Goal: Navigation & Orientation: Find specific page/section

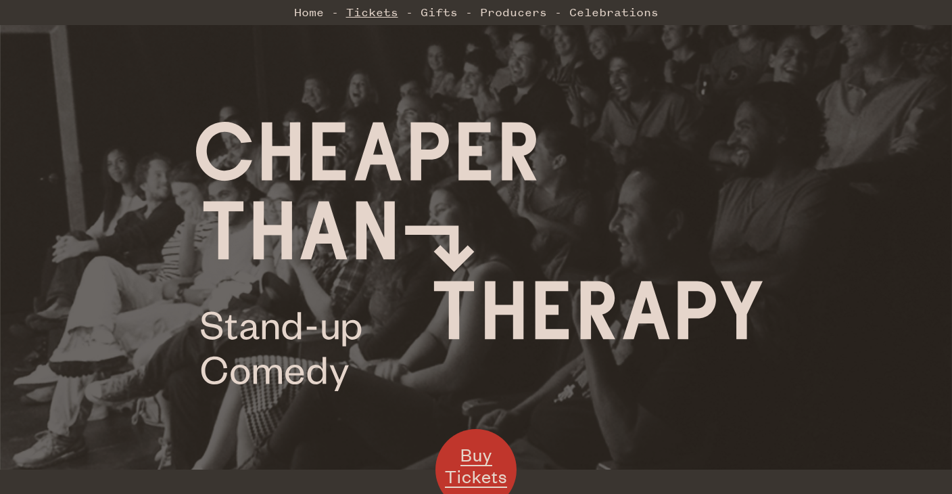
click at [381, 14] on link "Tickets" at bounding box center [372, 12] width 52 height 27
click at [615, 11] on link "Celebrations" at bounding box center [613, 12] width 89 height 27
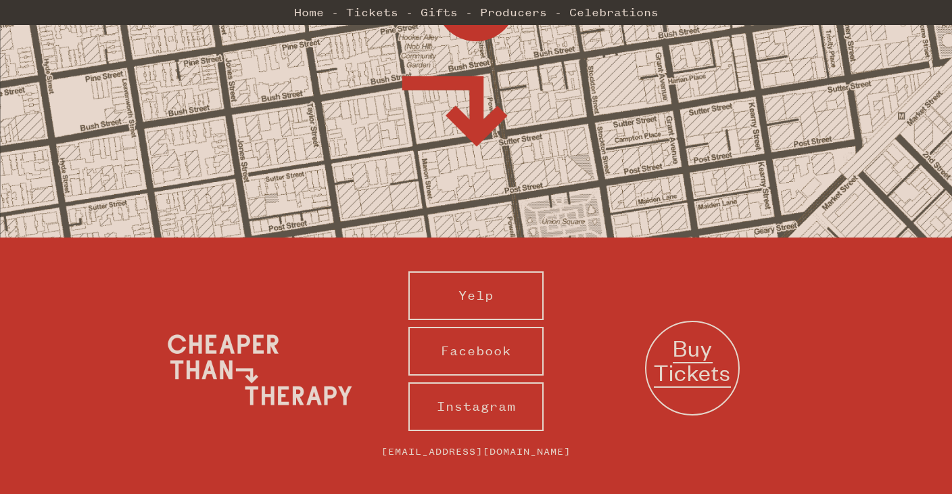
scroll to position [1371, 0]
click at [440, 438] on link "[EMAIL_ADDRESS][DOMAIN_NAME]" at bounding box center [476, 452] width 216 height 28
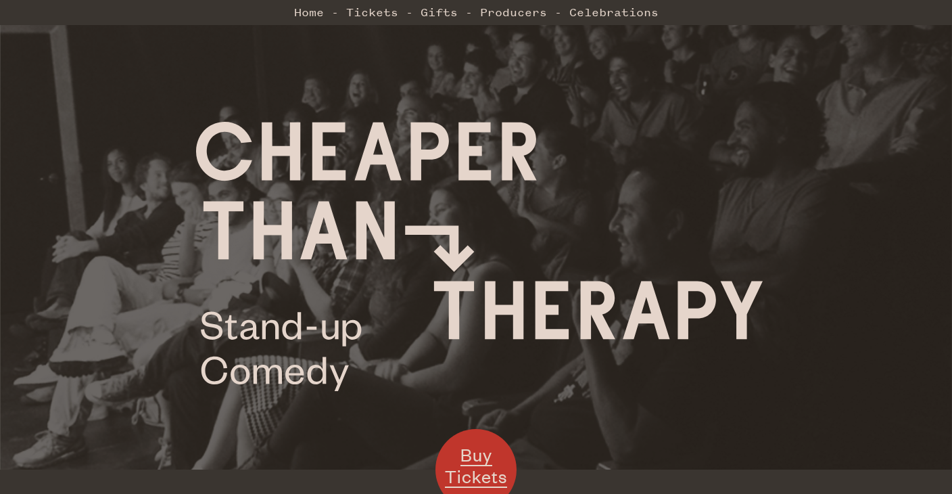
scroll to position [0, 0]
click at [308, 9] on link "Home" at bounding box center [309, 12] width 30 height 27
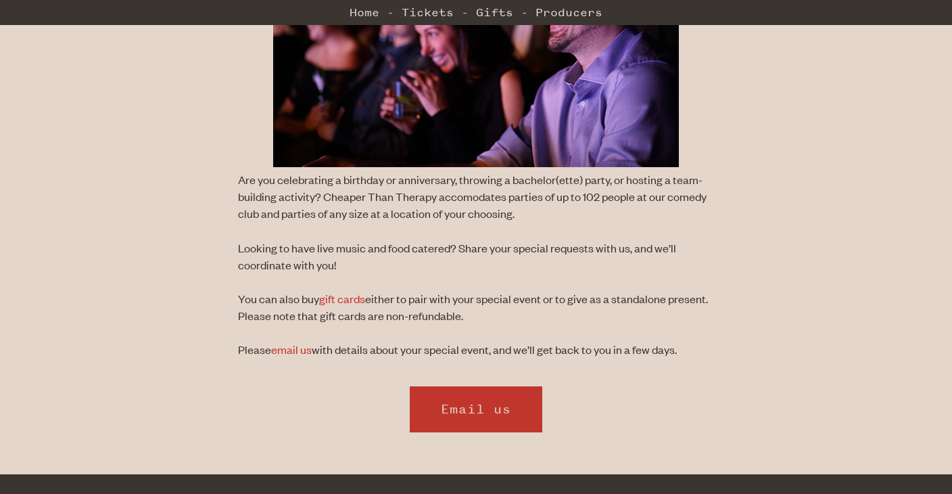
scroll to position [437, 0]
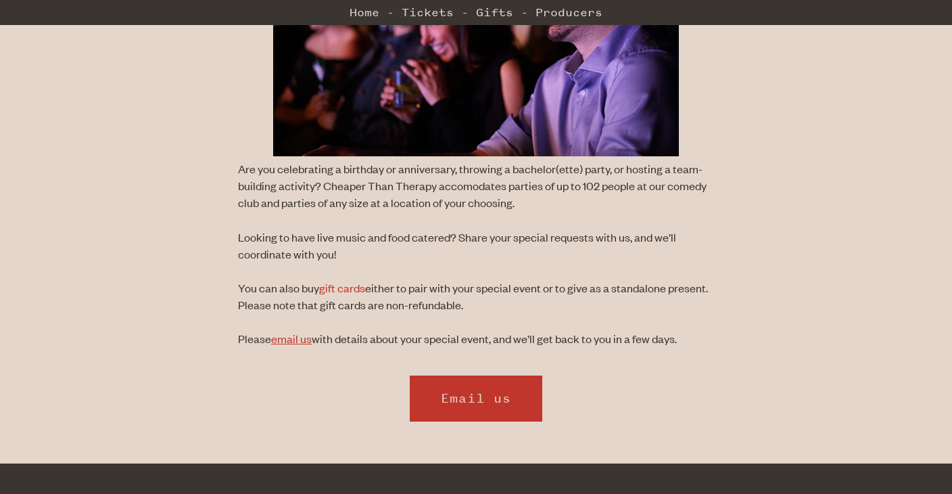
click at [294, 336] on link "email us" at bounding box center [291, 338] width 41 height 15
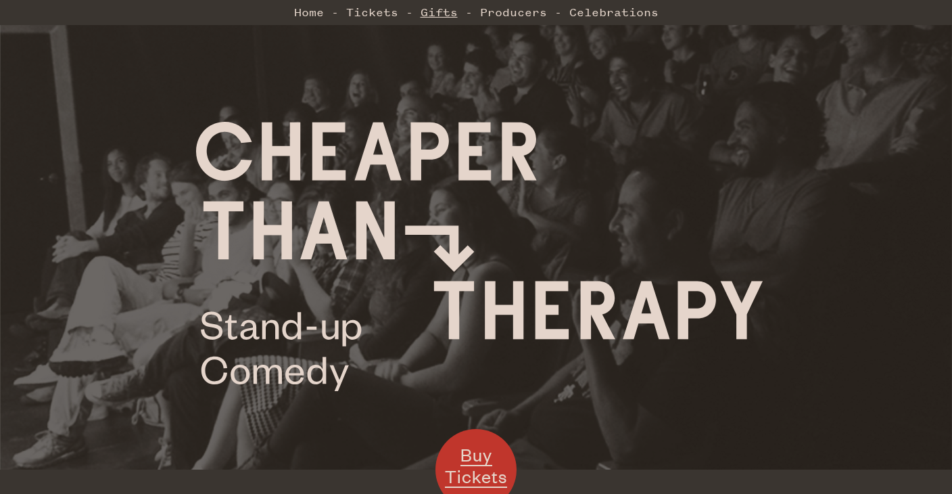
click at [438, 9] on link "Gifts" at bounding box center [439, 12] width 37 height 27
click at [375, 13] on link "Tickets" at bounding box center [372, 12] width 52 height 27
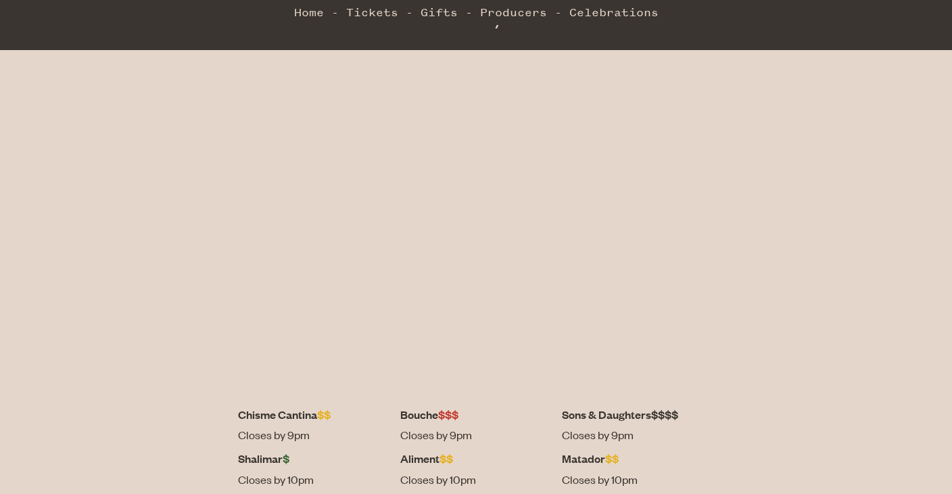
scroll to position [241, 0]
